Goal: Information Seeking & Learning: Learn about a topic

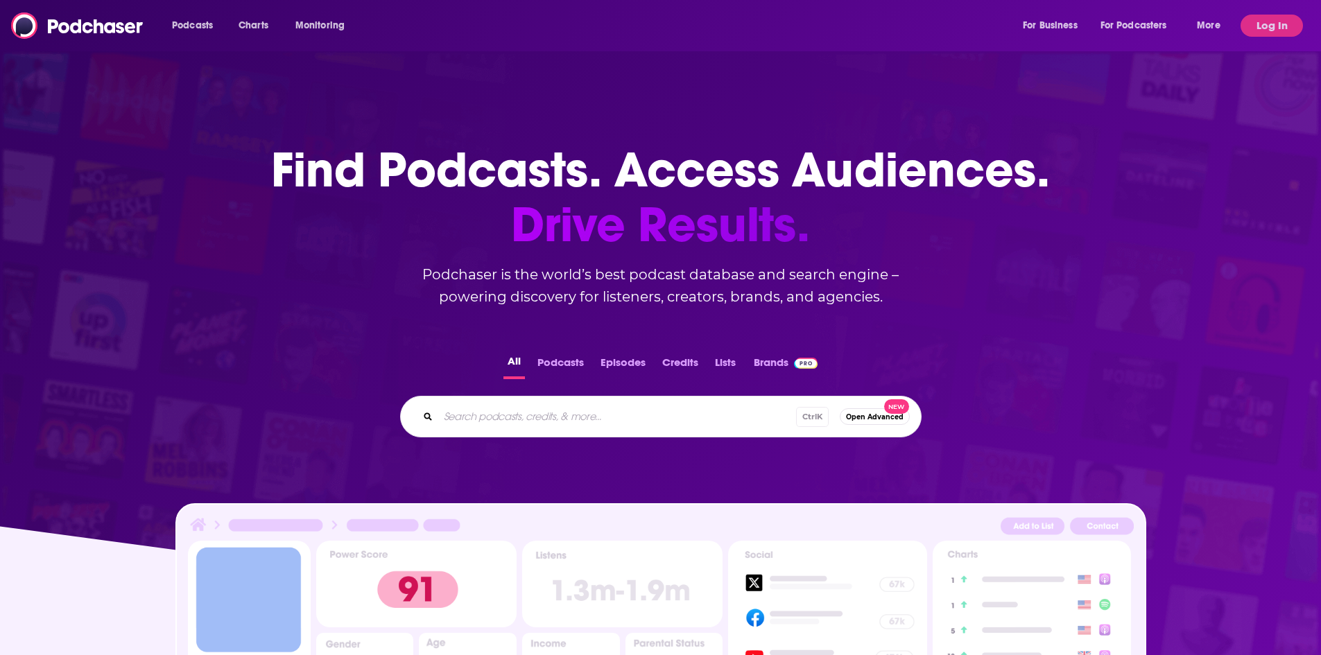
click at [612, 409] on input "Search podcasts, credits, & more..." at bounding box center [617, 417] width 358 height 22
type input "no vacancy podcast"
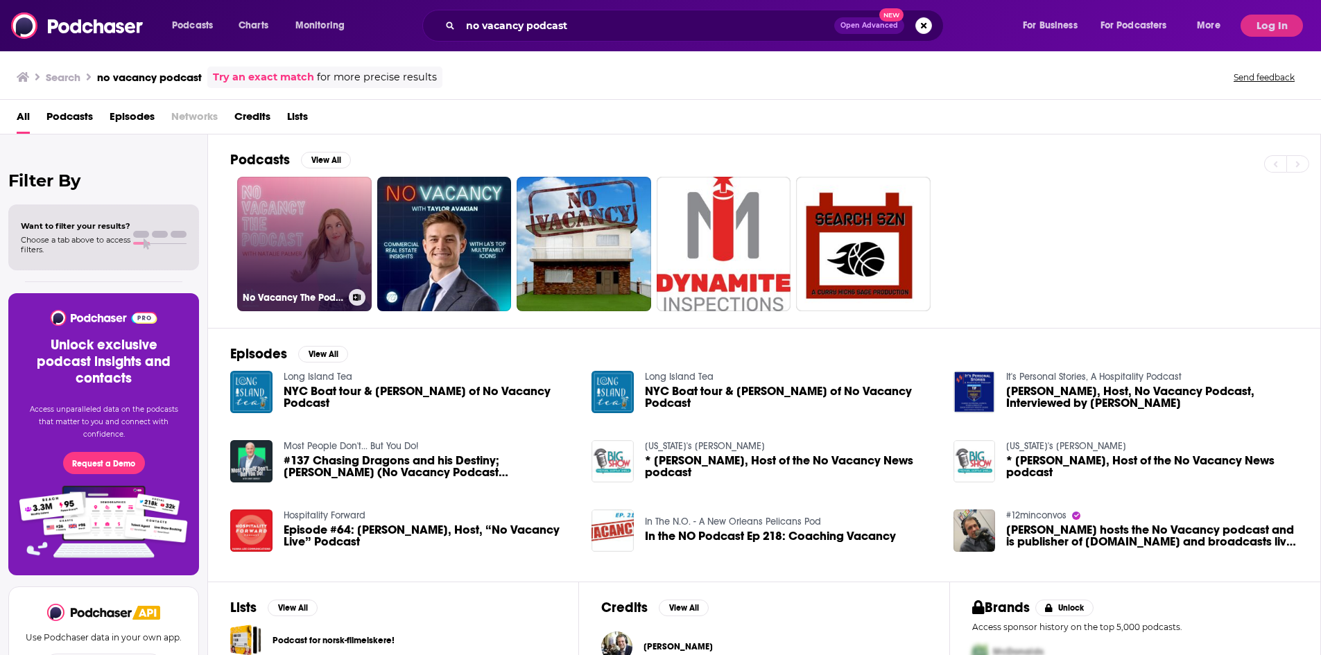
click at [300, 230] on link "No Vacancy The Podcast with [PERSON_NAME]" at bounding box center [304, 244] width 135 height 135
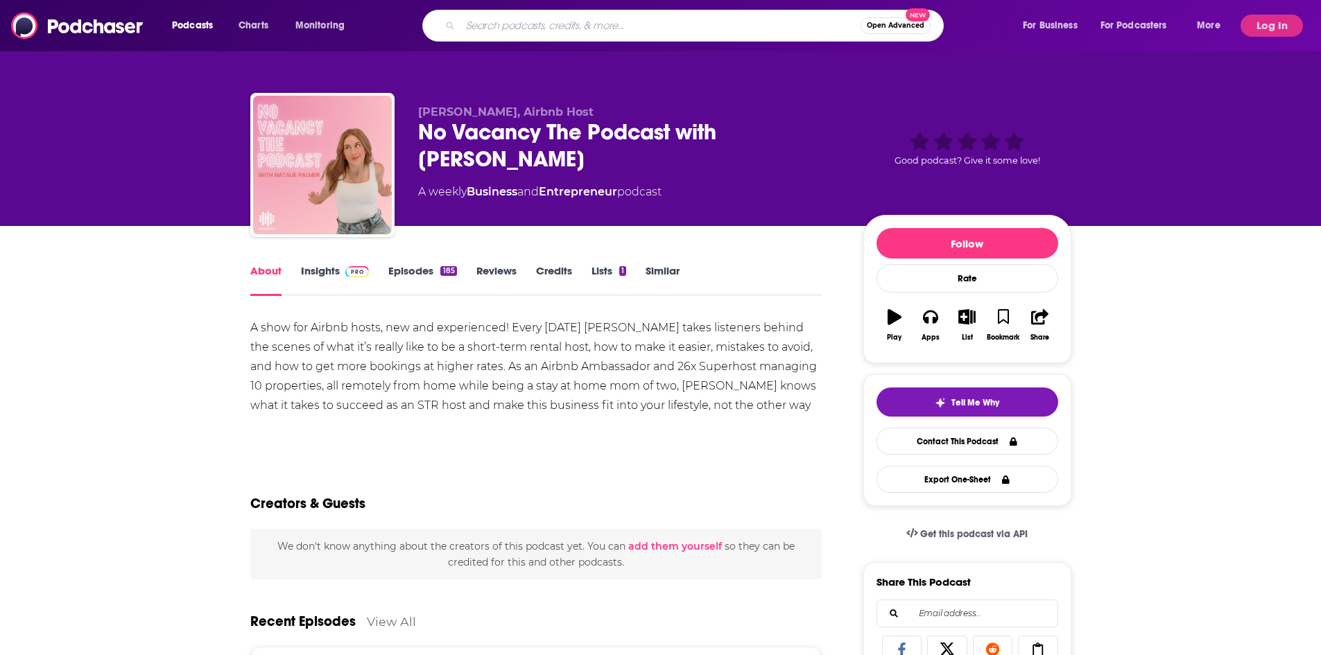
click at [566, 21] on input "Search podcasts, credits, & more..." at bounding box center [661, 26] width 400 height 22
type input "no vacancy"
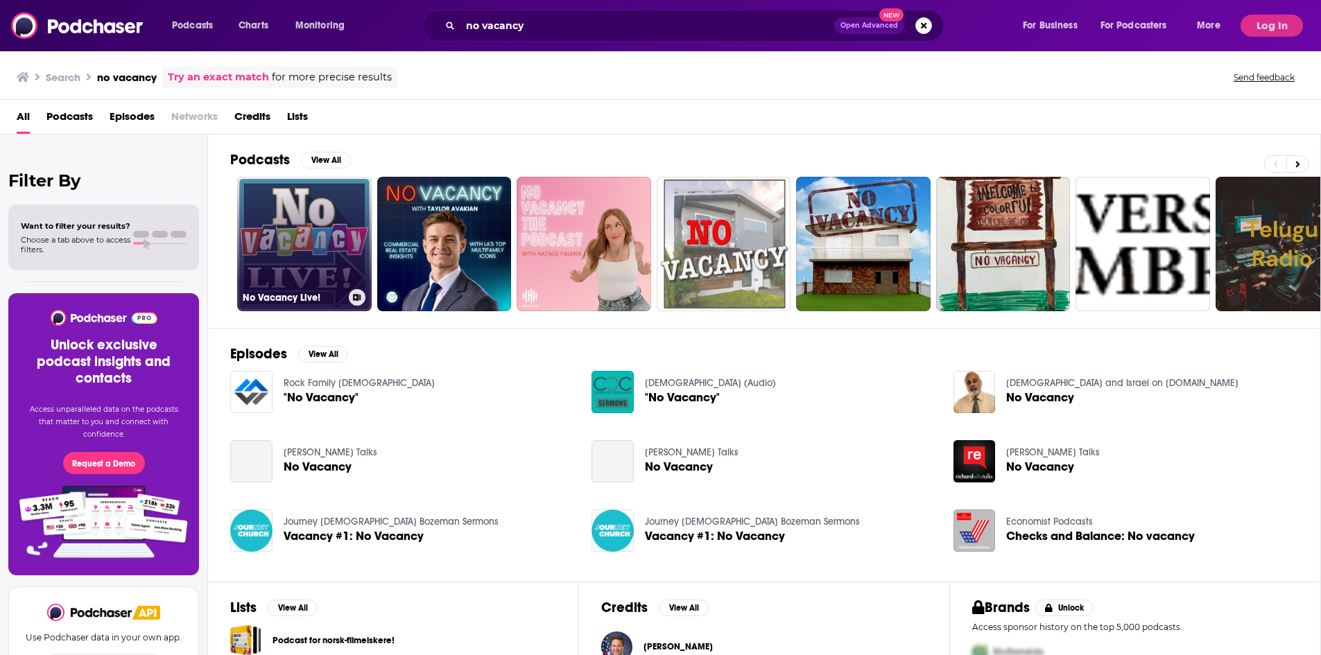
click at [302, 236] on link "No Vacancy Live!" at bounding box center [304, 244] width 135 height 135
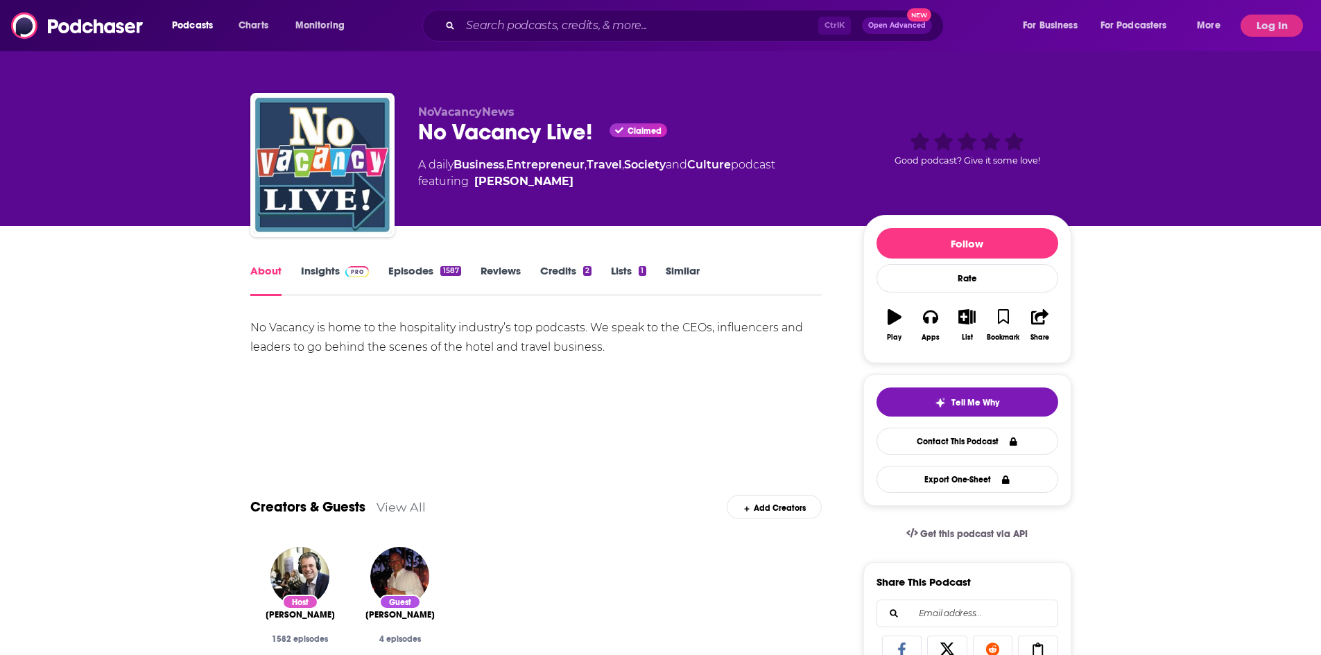
click at [340, 275] on link "Insights" at bounding box center [335, 280] width 69 height 32
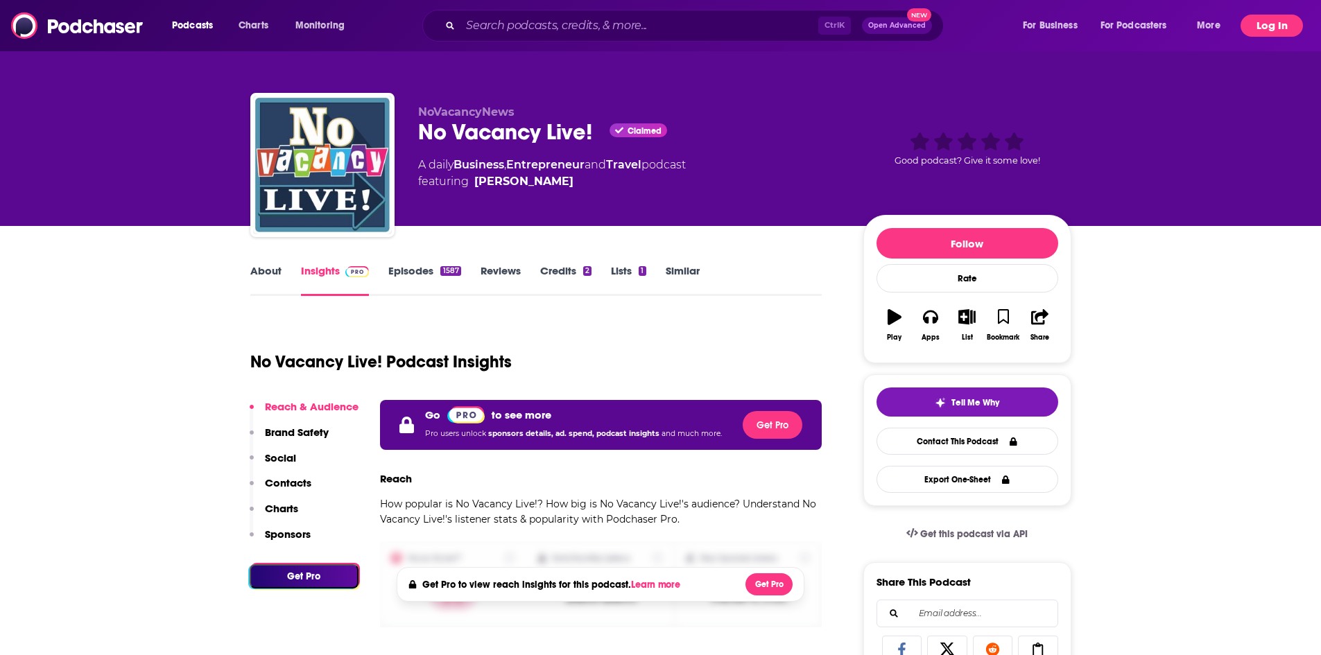
click at [1271, 22] on button "Log In" at bounding box center [1272, 26] width 62 height 22
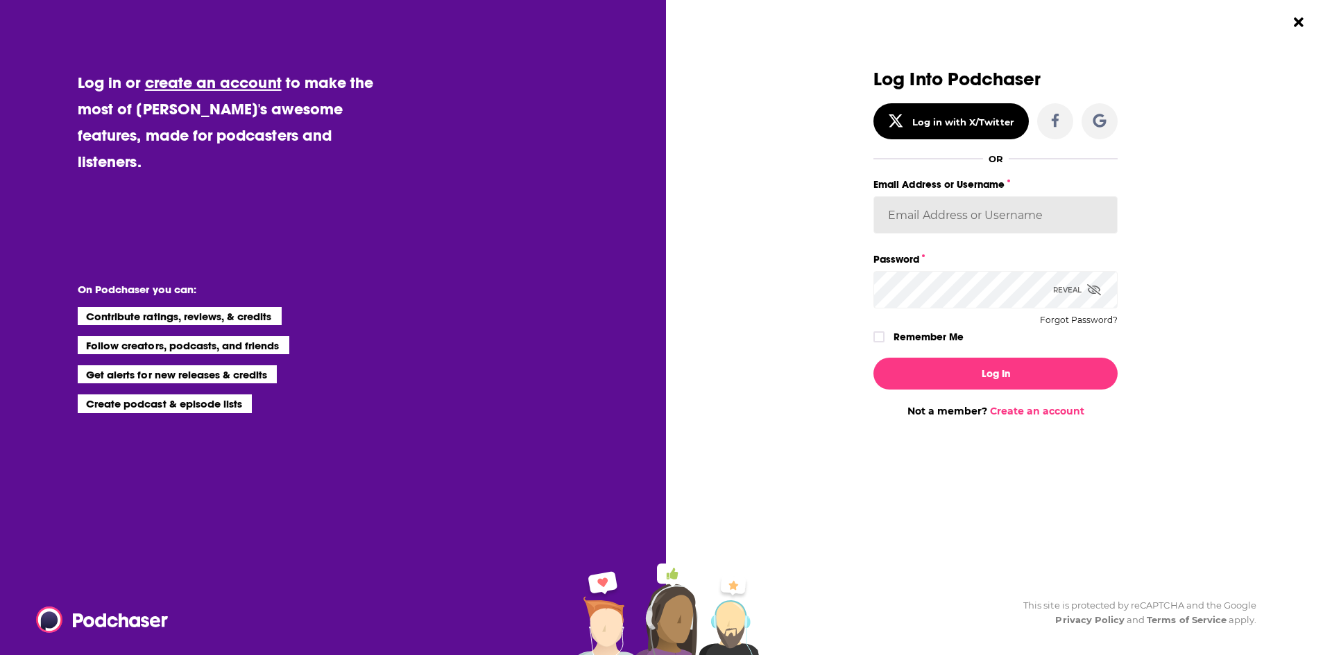
click at [998, 226] on input "Email Address or Username" at bounding box center [995, 214] width 244 height 37
type input "[PERSON_NAME].[PERSON_NAME]"
click at [880, 332] on label "Dialog" at bounding box center [878, 337] width 11 height 11
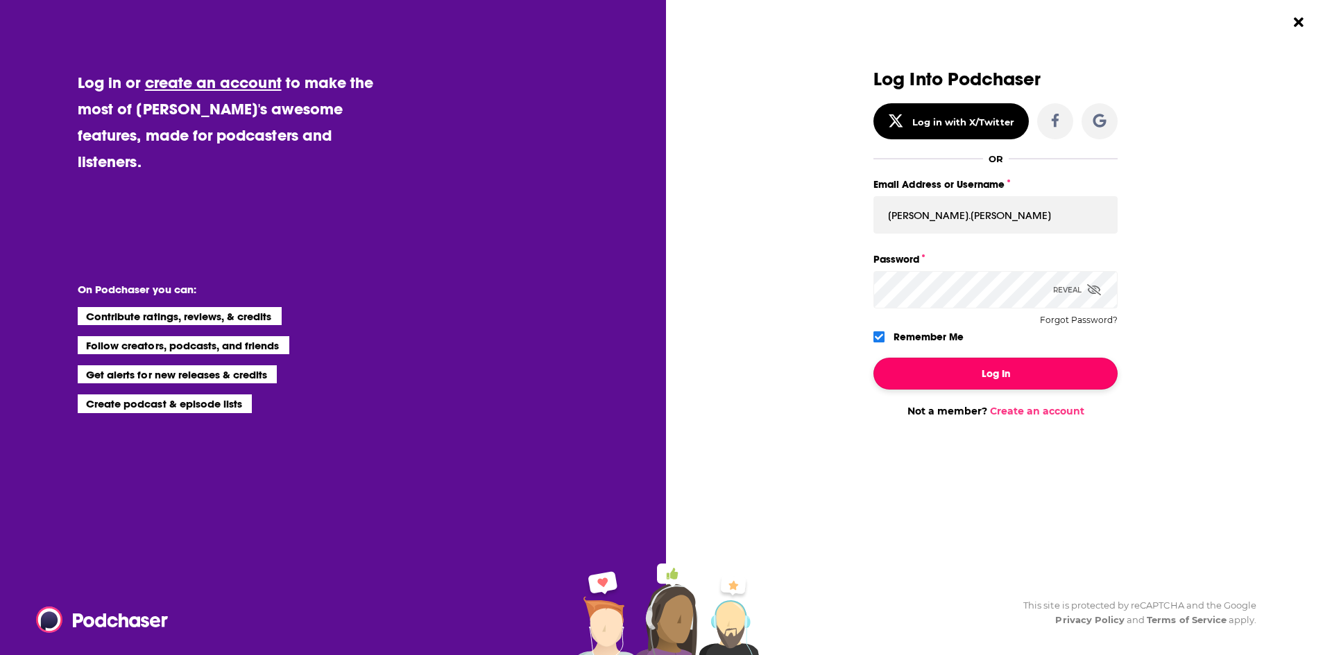
click at [913, 368] on button "Log In" at bounding box center [995, 374] width 244 height 32
